Goal: Task Accomplishment & Management: Manage account settings

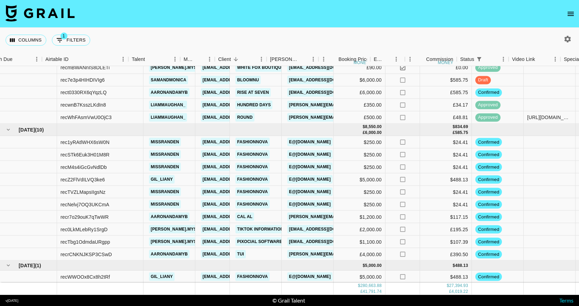
scroll to position [2652, 61]
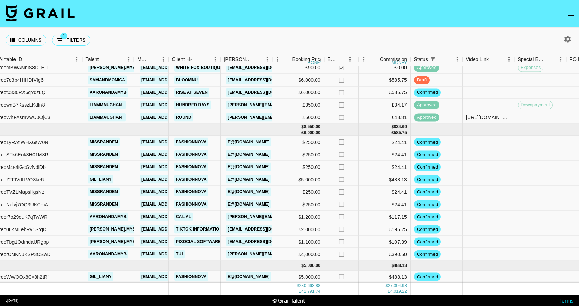
click at [567, 40] on icon "button" at bounding box center [567, 39] width 7 height 7
select select "[DATE]"
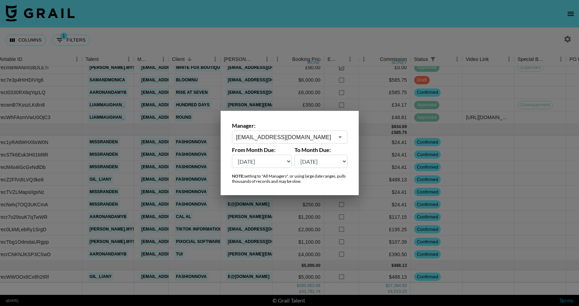
click at [316, 128] on label "Manager:" at bounding box center [289, 125] width 115 height 7
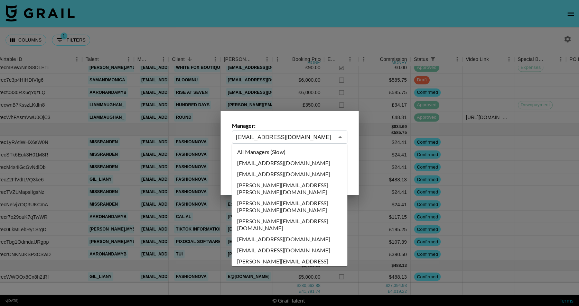
click at [315, 136] on input "[EMAIL_ADDRESS][DOMAIN_NAME]" at bounding box center [285, 137] width 98 height 8
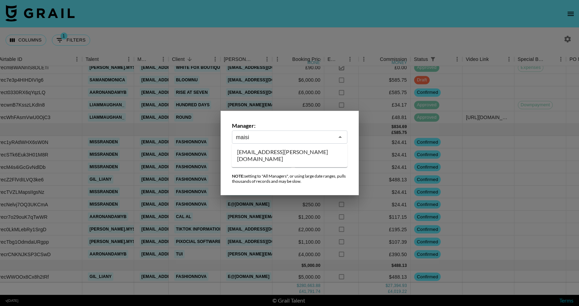
click at [299, 157] on li "[EMAIL_ADDRESS][PERSON_NAME][DOMAIN_NAME]" at bounding box center [290, 155] width 116 height 18
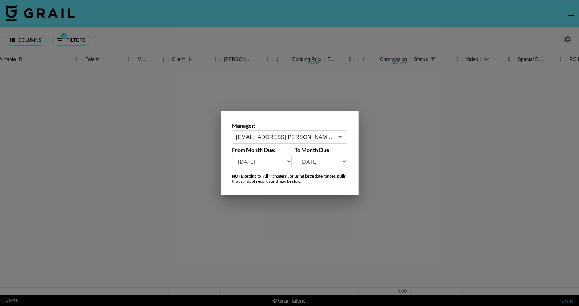
scroll to position [0, 61]
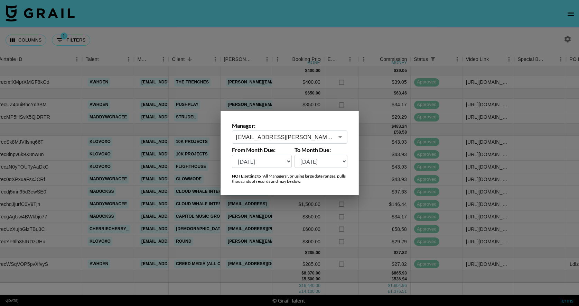
type input "[EMAIL_ADDRESS][PERSON_NAME][DOMAIN_NAME]"
click at [372, 43] on div at bounding box center [289, 153] width 579 height 306
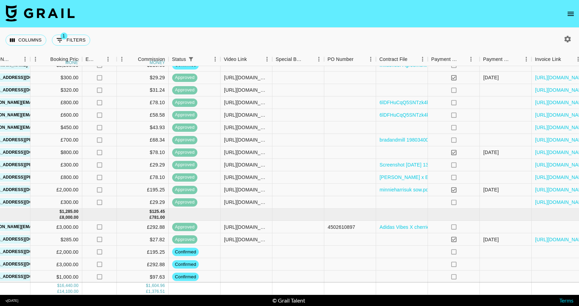
scroll to position [260, 0]
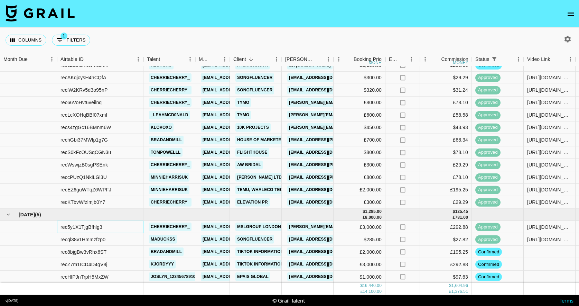
click at [100, 226] on div "rec5y1X1TjgBfhlg3" at bounding box center [81, 226] width 42 height 7
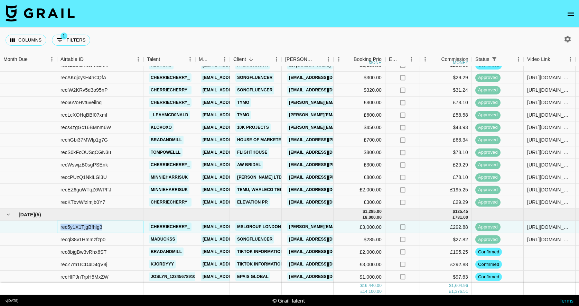
click at [100, 226] on div "rec5y1X1TjgBfhlg3" at bounding box center [81, 226] width 42 height 7
copy div "rec5y1X1TjgBfhlg3"
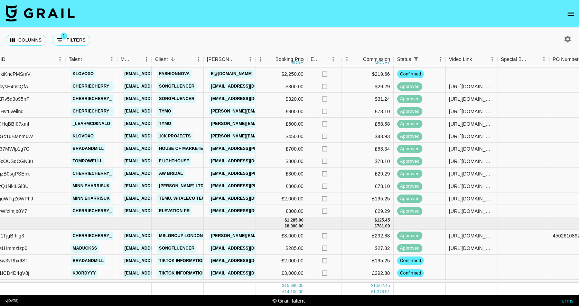
scroll to position [203, 78]
